Goal: Find specific page/section: Find specific page/section

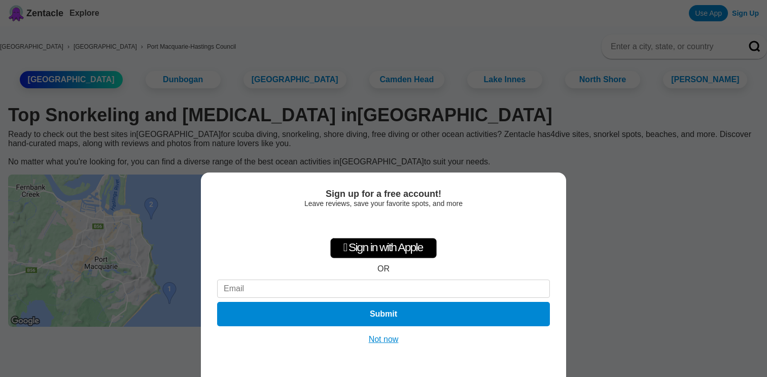
click at [379, 340] on button "Not now" at bounding box center [384, 339] width 36 height 10
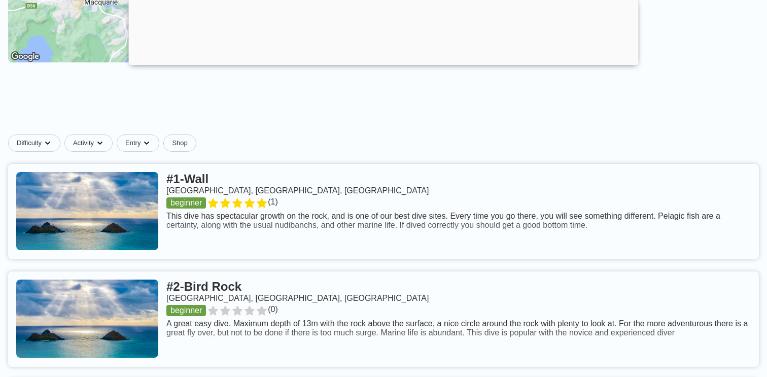
scroll to position [341, 0]
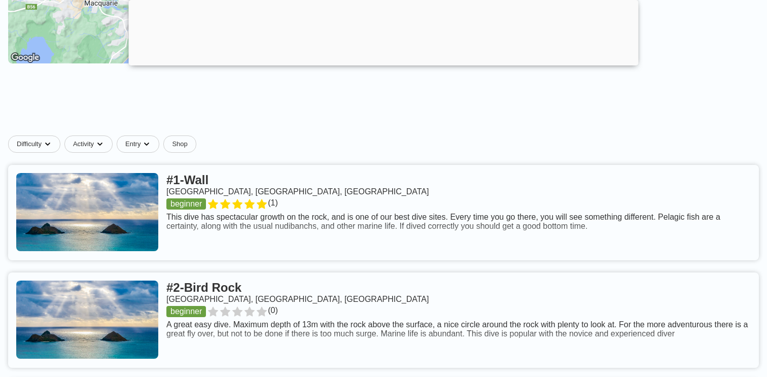
drag, startPoint x: 156, startPoint y: 238, endPoint x: 241, endPoint y: 252, distance: 86.3
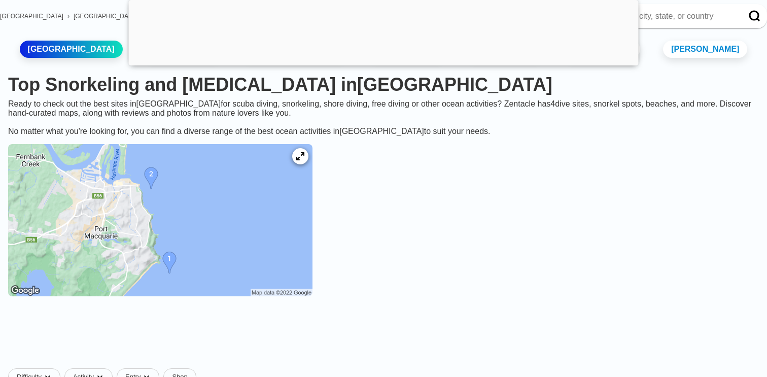
scroll to position [0, 0]
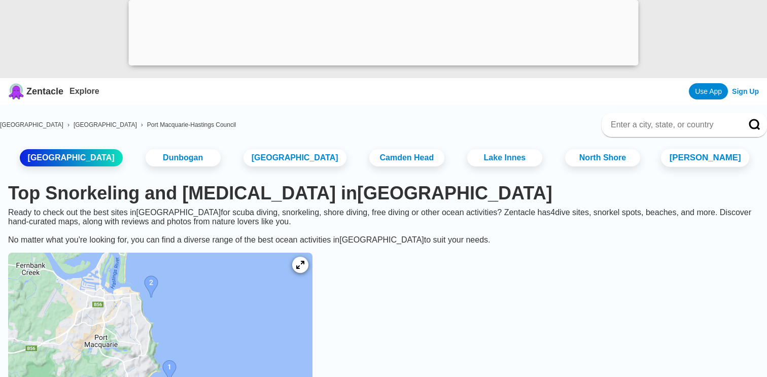
click at [682, 161] on link "[PERSON_NAME]" at bounding box center [705, 158] width 89 height 18
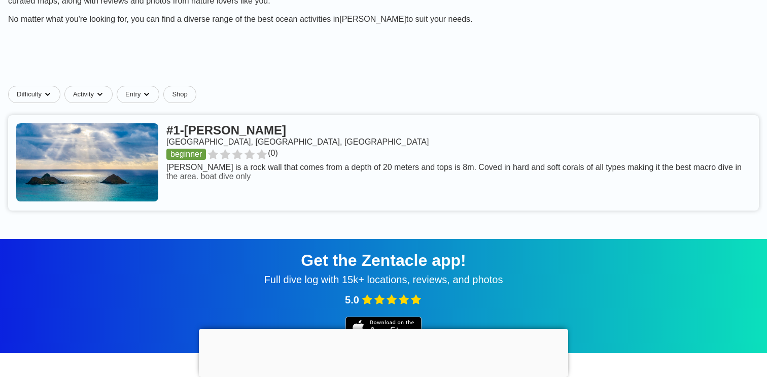
scroll to position [140, 0]
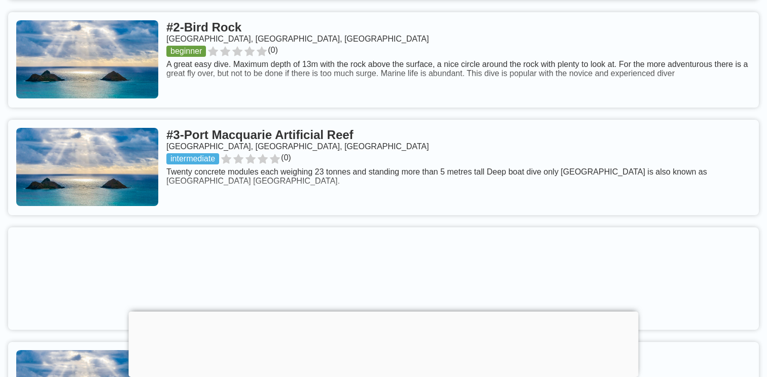
scroll to position [524, 0]
